Goal: Task Accomplishment & Management: Use online tool/utility

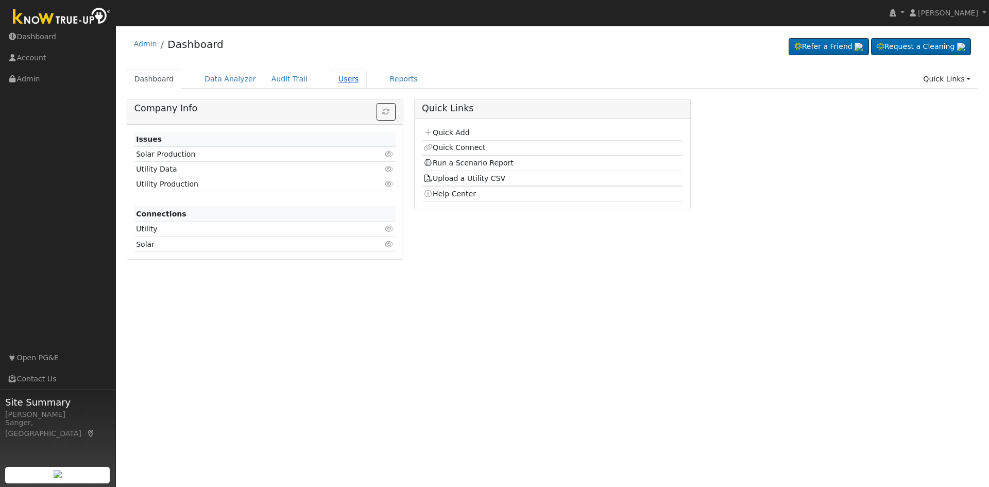
click at [331, 74] on link "Users" at bounding box center [349, 79] width 36 height 19
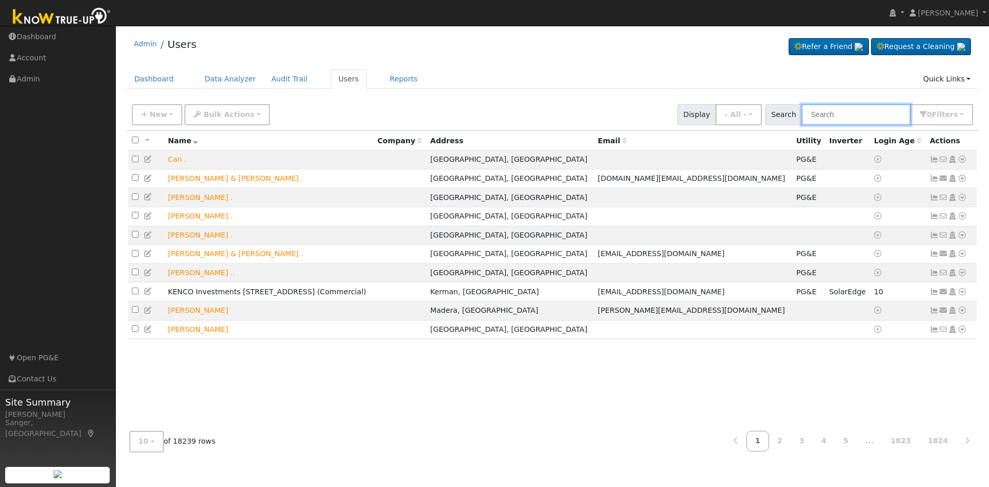
click at [835, 113] on input "text" at bounding box center [855, 114] width 109 height 21
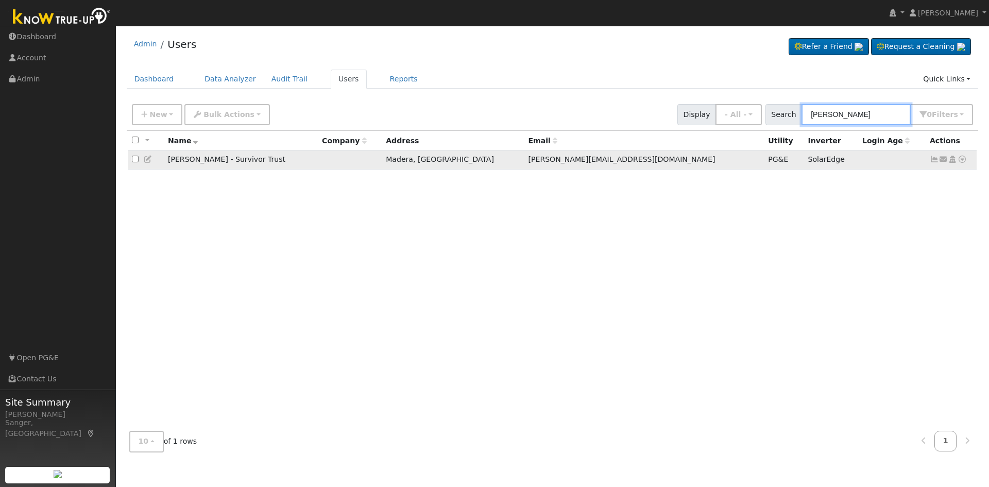
type input "betty brown"
click at [960, 160] on icon at bounding box center [961, 158] width 9 height 7
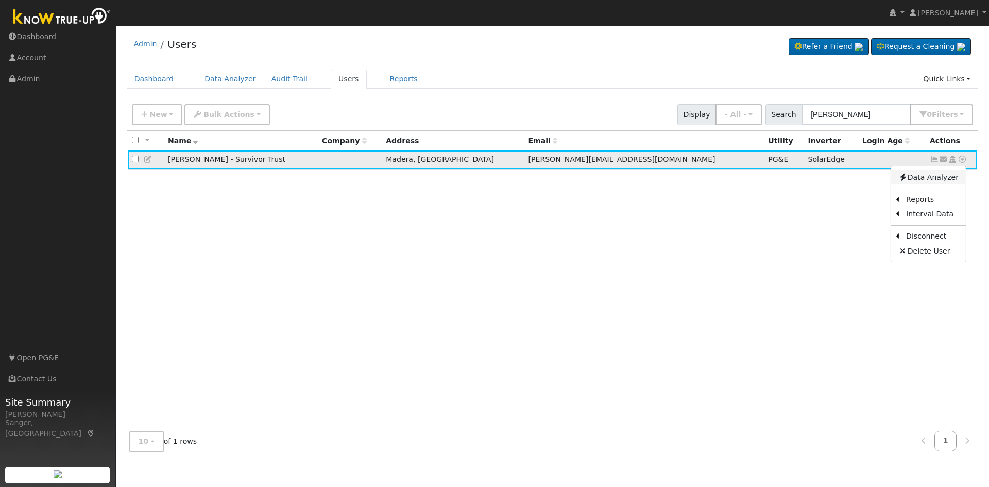
click at [944, 176] on link "Data Analyzer" at bounding box center [928, 177] width 75 height 14
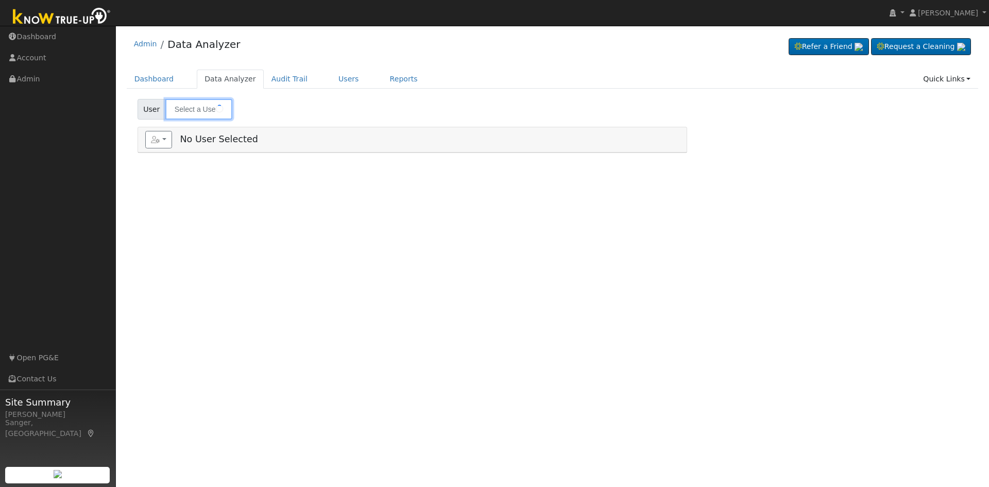
type input "[PERSON_NAME] - Survivor Trust"
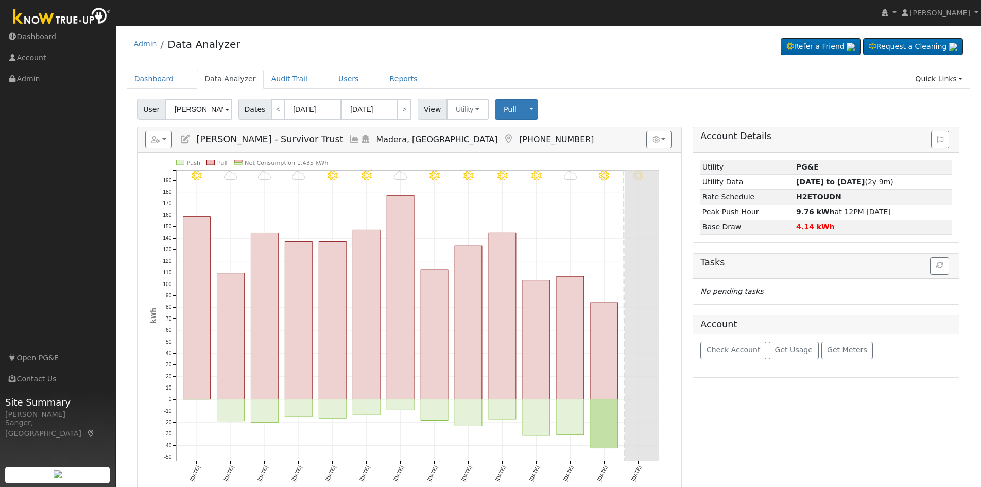
click at [349, 137] on icon at bounding box center [354, 138] width 11 height 9
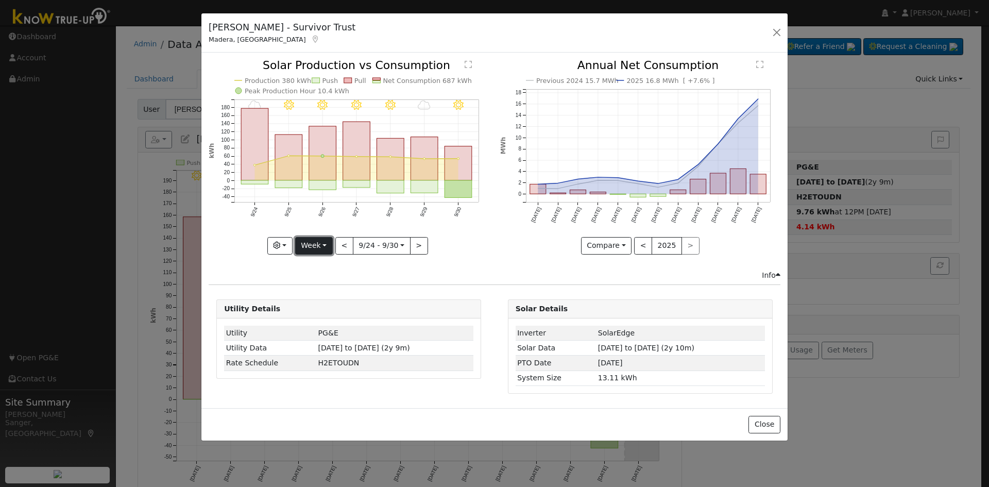
click at [318, 243] on button "Week" at bounding box center [314, 246] width 38 height 18
click at [319, 311] on link "Year" at bounding box center [332, 310] width 72 height 14
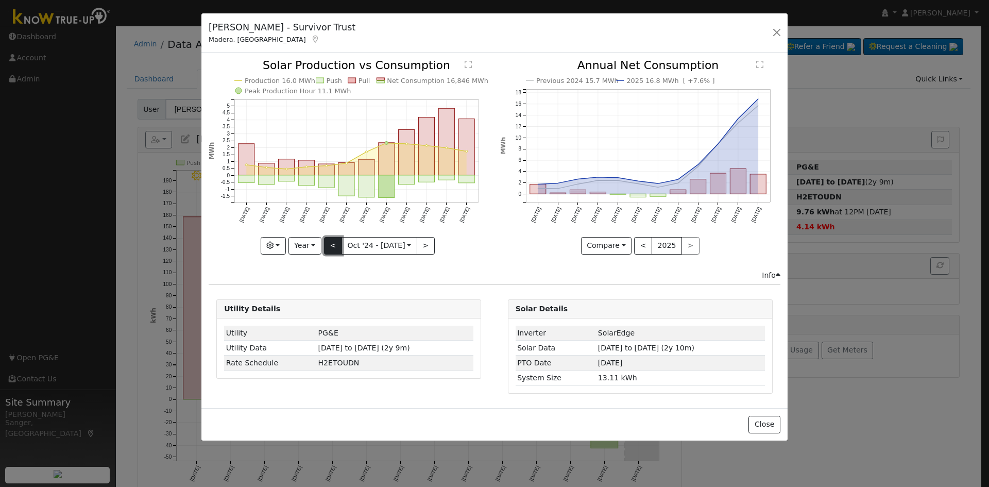
click at [331, 243] on button "<" at bounding box center [333, 246] width 18 height 18
click at [333, 245] on button "<" at bounding box center [333, 246] width 18 height 18
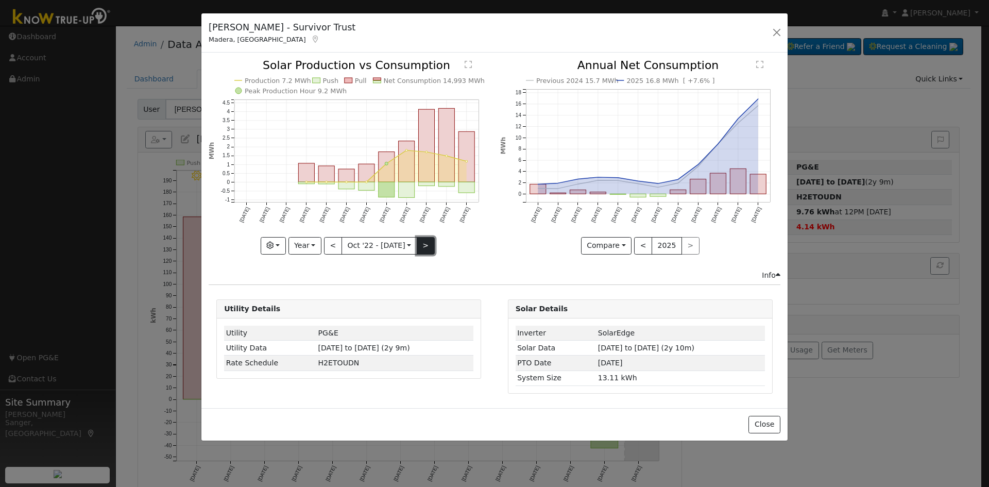
click at [421, 245] on button ">" at bounding box center [426, 246] width 18 height 18
type input "[DATE]"
